Goal: Task Accomplishment & Management: Complete application form

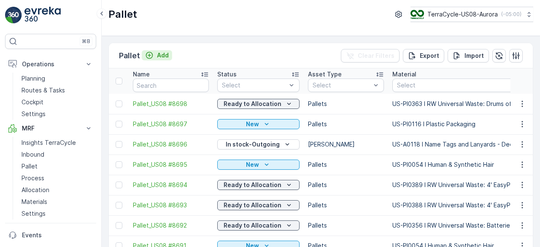
click at [162, 54] on p "Add" at bounding box center [163, 55] width 12 height 8
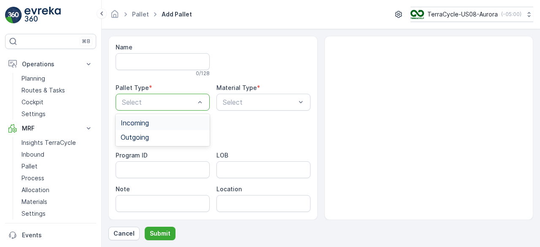
click at [181, 125] on div "Incoming" at bounding box center [163, 123] width 84 height 8
click at [260, 97] on p "Select" at bounding box center [259, 102] width 73 height 10
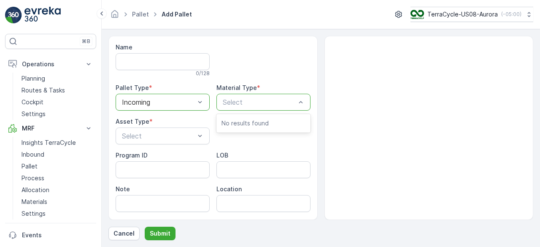
click at [260, 97] on p "Select" at bounding box center [259, 102] width 73 height 10
type input "355"
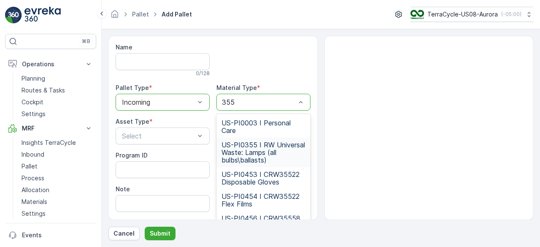
click at [267, 152] on span "US-PI0355 I RW Universal Waste: Lamps (all bulbs\ballasts)" at bounding box center [264, 152] width 84 height 23
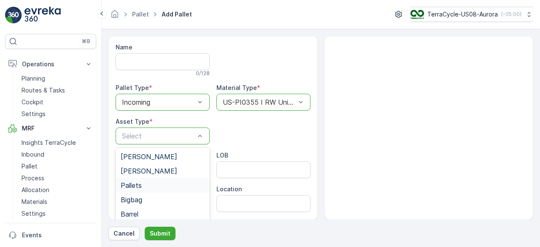
click at [156, 179] on div "Pallets" at bounding box center [163, 185] width 94 height 14
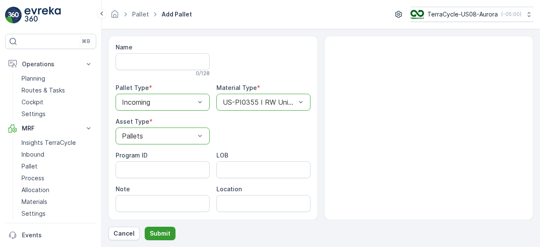
click at [160, 232] on p "Submit" at bounding box center [160, 233] width 21 height 8
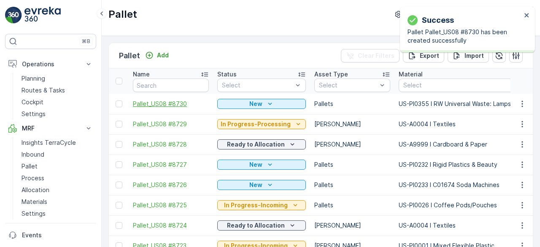
click at [178, 104] on span "Pallet_US08 #8730" at bounding box center [171, 104] width 76 height 8
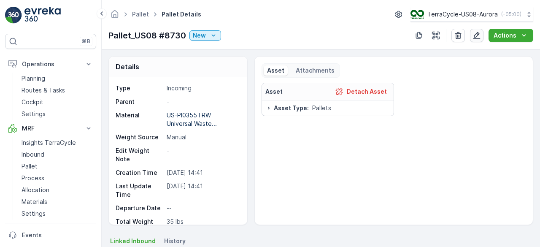
click at [480, 37] on icon "button" at bounding box center [477, 35] width 8 height 8
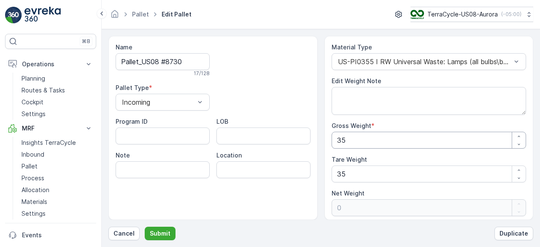
click at [366, 142] on Weight "35" at bounding box center [429, 140] width 195 height 17
type Weight "2"
type Weight "-33"
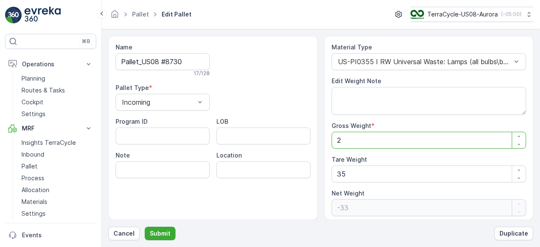
type Weight "29"
type Weight "-6"
type Weight "294"
type Weight "259"
type Weight "294"
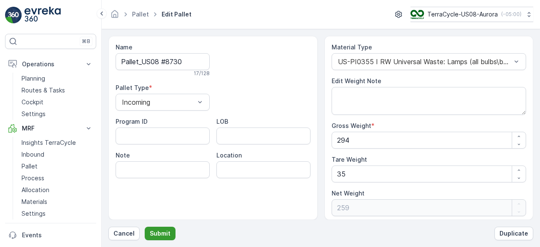
click at [164, 230] on p "Submit" at bounding box center [160, 233] width 21 height 8
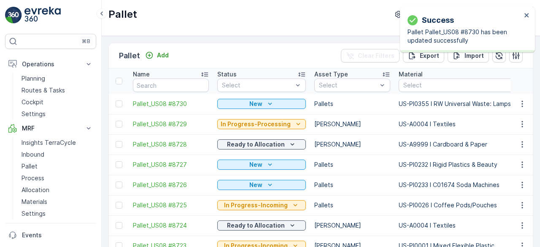
click at [286, 108] on div "New" at bounding box center [261, 104] width 89 height 12
click at [287, 101] on div "New" at bounding box center [262, 104] width 82 height 8
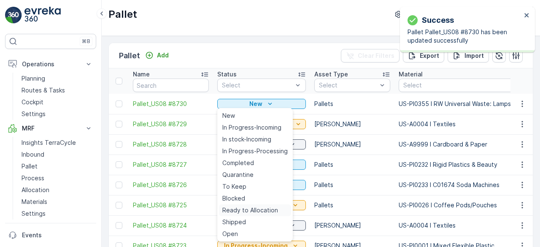
click at [272, 211] on span "Ready to Allocation" at bounding box center [250, 210] width 56 height 8
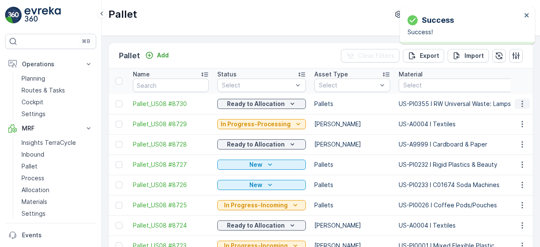
click at [519, 101] on icon "button" at bounding box center [522, 104] width 8 height 8
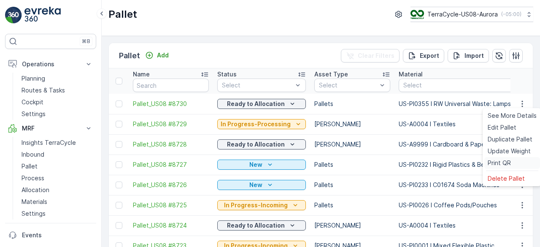
click at [504, 161] on span "Print QR" at bounding box center [499, 163] width 23 height 8
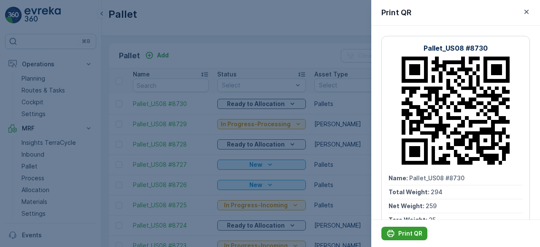
click at [415, 233] on p "Print QR" at bounding box center [410, 233] width 24 height 8
click at [525, 10] on icon "button" at bounding box center [527, 12] width 4 height 4
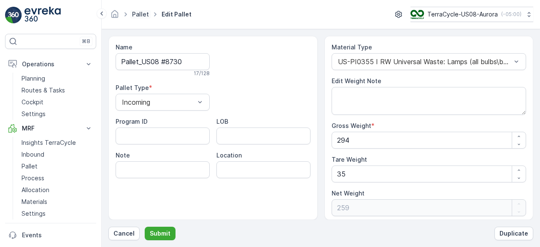
click at [138, 14] on link "Pallet" at bounding box center [140, 14] width 17 height 7
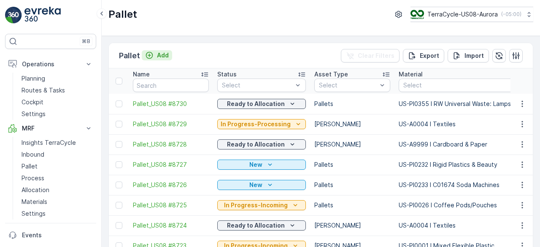
click at [159, 55] on p "Add" at bounding box center [163, 55] width 12 height 8
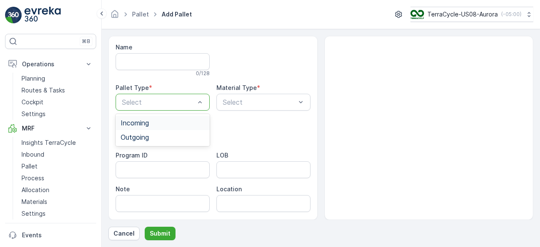
click at [165, 126] on div "Incoming" at bounding box center [163, 123] width 94 height 14
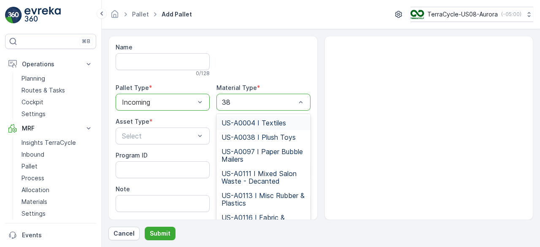
type input "389"
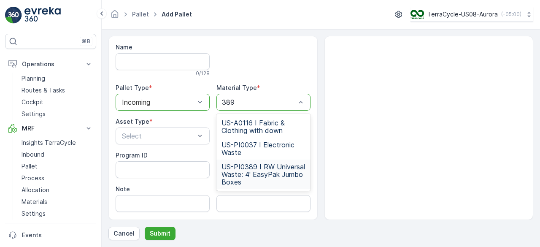
click at [261, 166] on span "US-PI0389 I RW Universal Waste: 4' EasyPak Jumbo Boxes" at bounding box center [264, 174] width 84 height 23
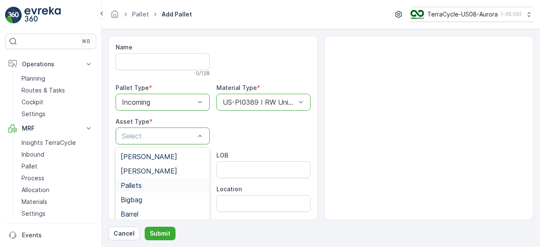
click at [159, 182] on div "Pallets" at bounding box center [163, 185] width 84 height 8
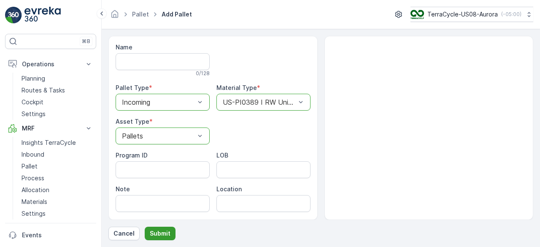
click at [162, 232] on p "Submit" at bounding box center [160, 233] width 21 height 8
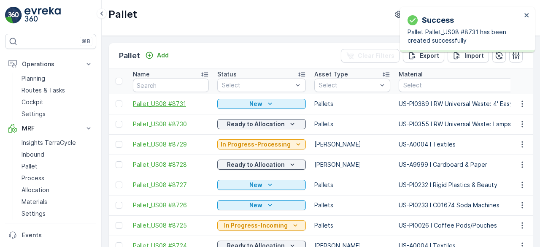
click at [171, 102] on span "Pallet_US08 #8731" at bounding box center [171, 104] width 76 height 8
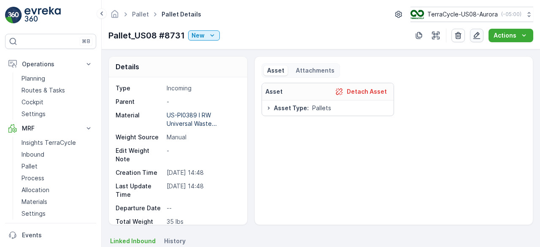
click at [474, 33] on icon "button" at bounding box center [477, 35] width 8 height 8
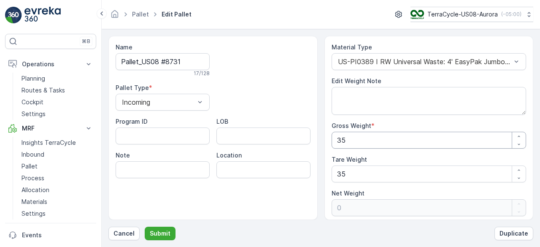
click at [362, 139] on Weight "35" at bounding box center [429, 140] width 195 height 17
type Weight "7"
type Weight "-28"
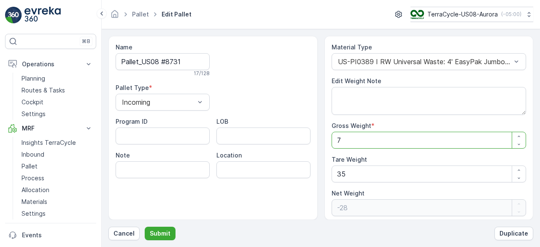
type Weight "70"
type Weight "35"
type Weight "703"
type Weight "668"
type Weight "703"
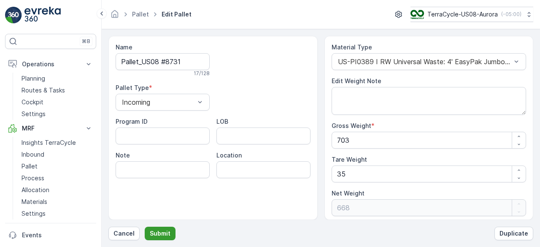
click at [165, 233] on p "Submit" at bounding box center [160, 233] width 21 height 8
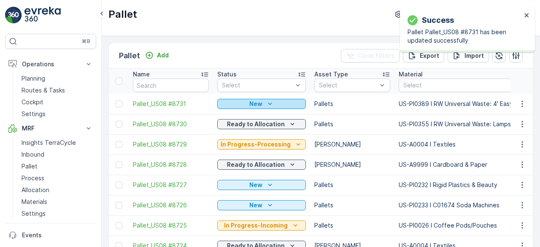
click at [267, 101] on icon "New" at bounding box center [270, 104] width 8 height 8
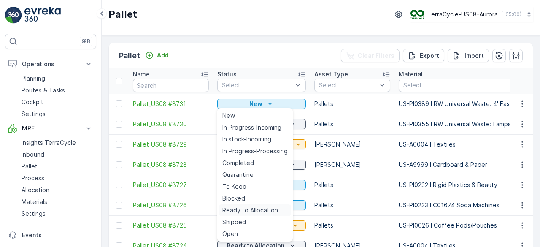
click at [253, 207] on span "Ready to Allocation" at bounding box center [250, 210] width 56 height 8
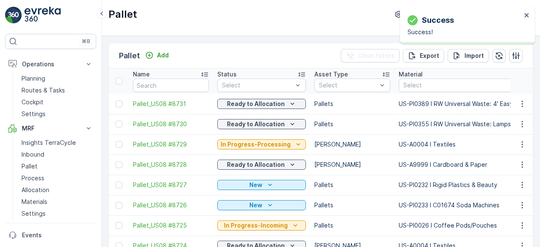
click at [520, 103] on icon "button" at bounding box center [522, 104] width 8 height 8
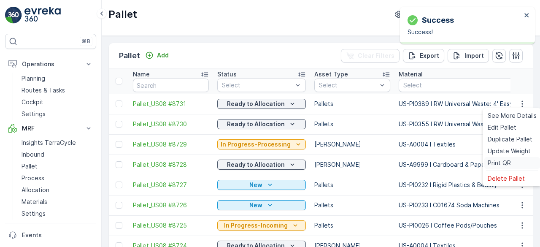
click at [508, 163] on span "Print QR" at bounding box center [499, 163] width 23 height 8
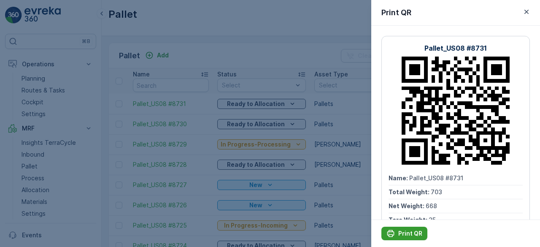
click at [411, 232] on p "Print QR" at bounding box center [410, 233] width 24 height 8
click at [328, 98] on div at bounding box center [270, 123] width 540 height 247
